Goal: Information Seeking & Learning: Check status

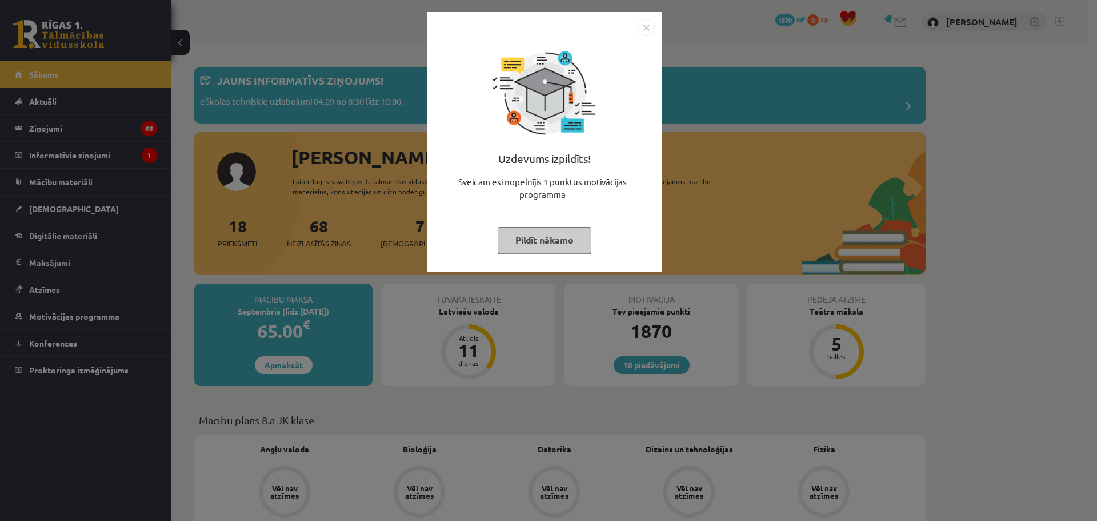
click at [645, 28] on img "Close" at bounding box center [646, 27] width 17 height 17
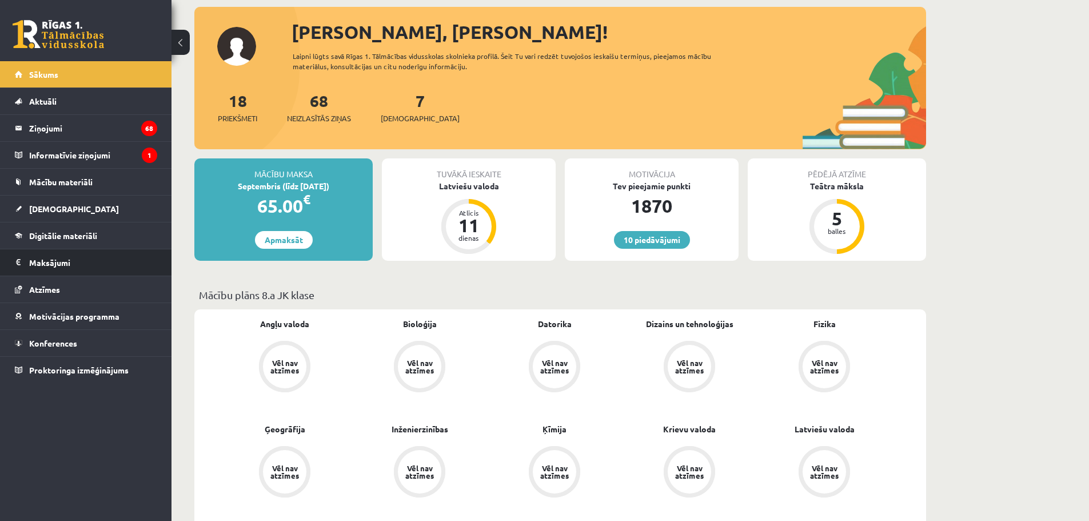
scroll to position [114, 0]
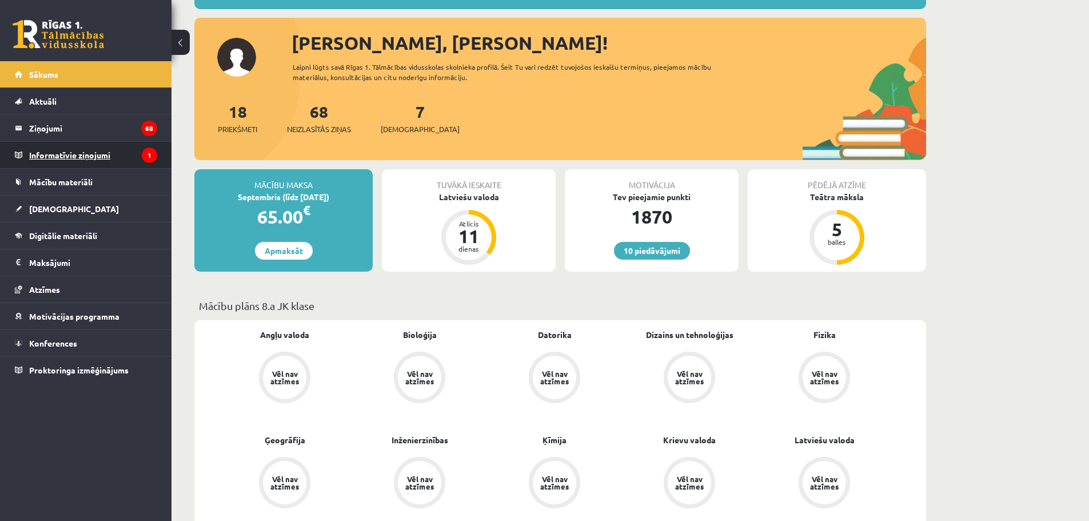
click at [72, 151] on legend "Informatīvie ziņojumi 1" at bounding box center [93, 155] width 128 height 26
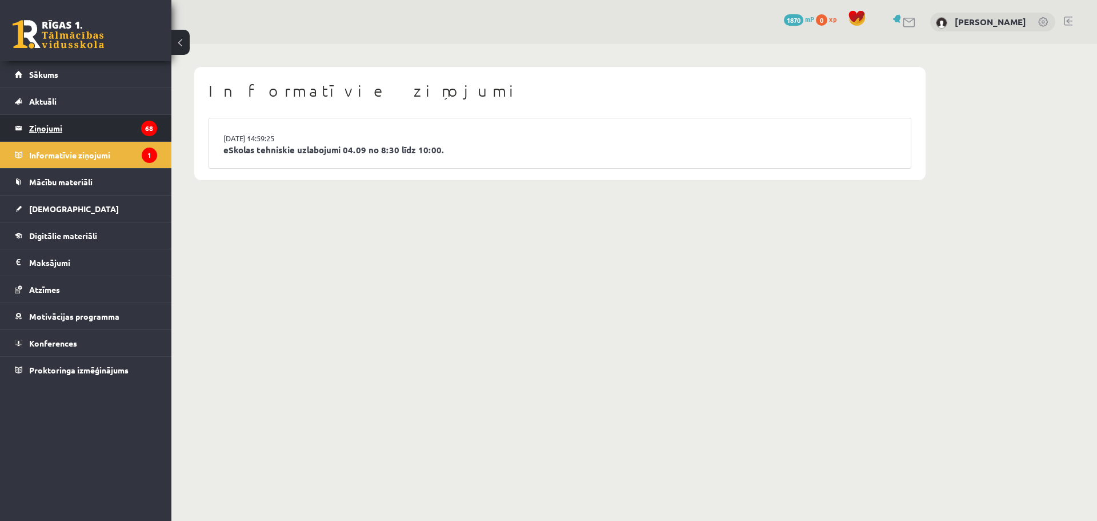
click at [51, 129] on legend "Ziņojumi 68" at bounding box center [93, 128] width 128 height 26
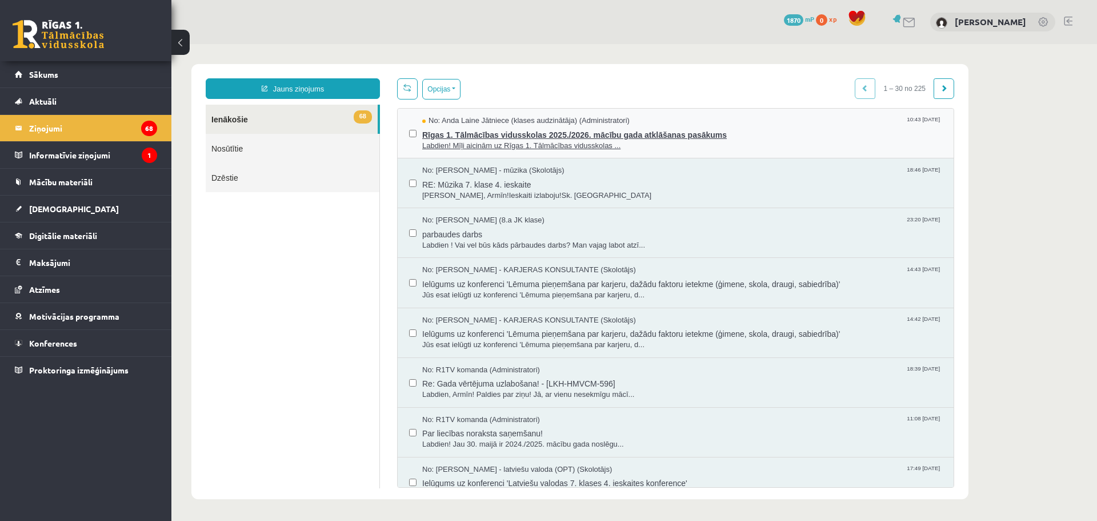
click at [596, 149] on span "Labdien! Mīļi aicinām uz Rīgas 1. Tālmācības vidusskolas ..." at bounding box center [682, 146] width 520 height 11
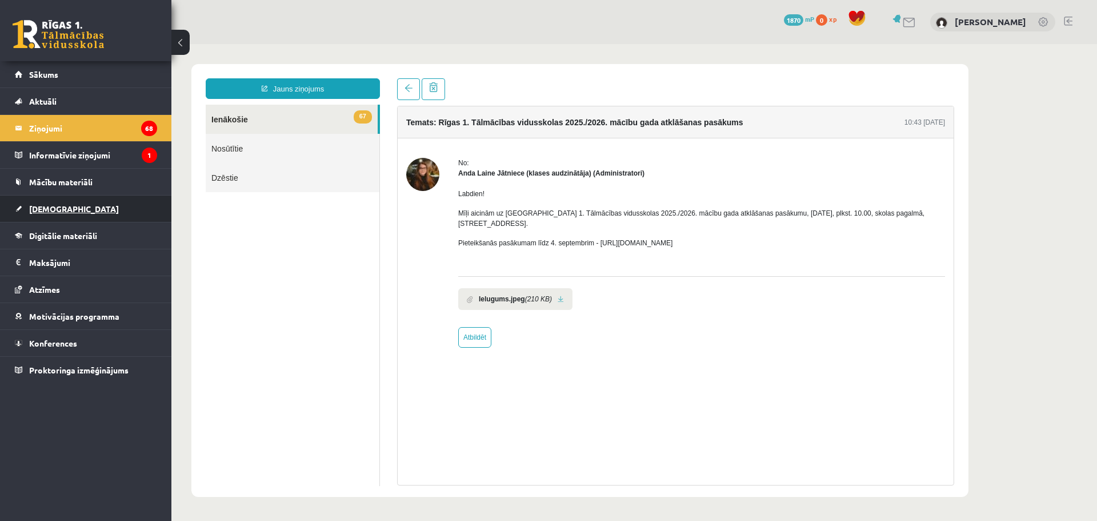
click at [52, 206] on span "[DEMOGRAPHIC_DATA]" at bounding box center [74, 208] width 90 height 10
